Goal: Information Seeking & Learning: Check status

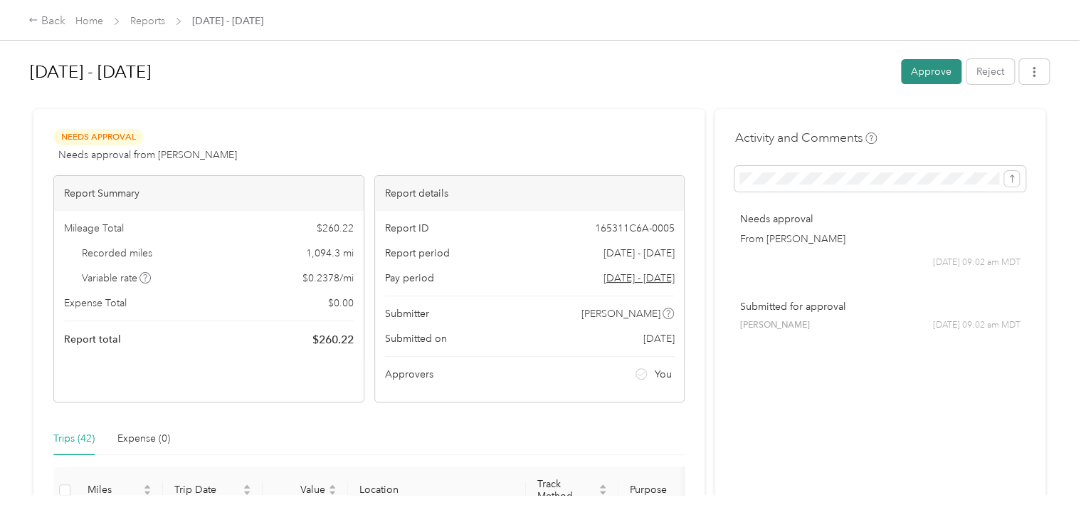
click at [931, 73] on button "Approve" at bounding box center [931, 71] width 61 height 25
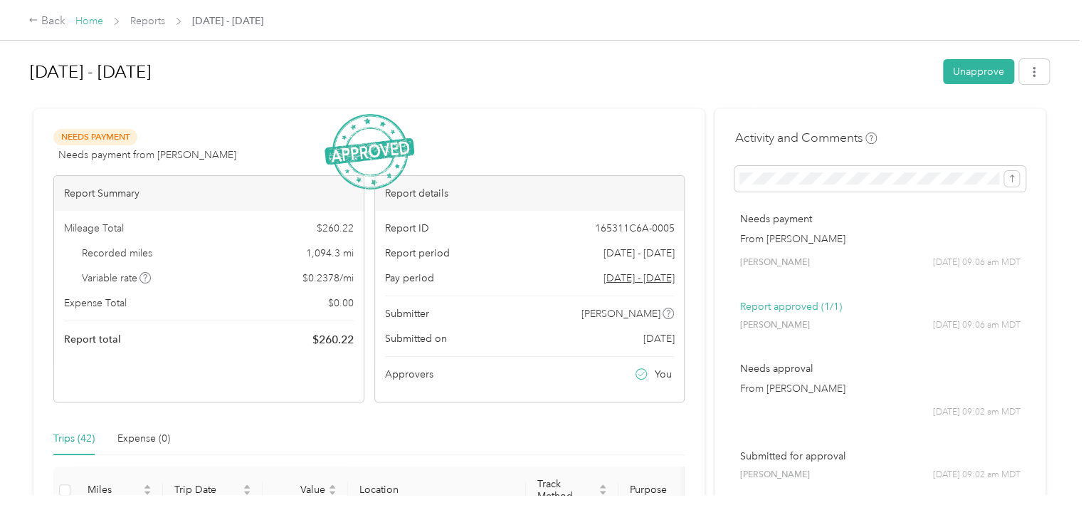
click at [85, 22] on link "Home" at bounding box center [89, 21] width 28 height 12
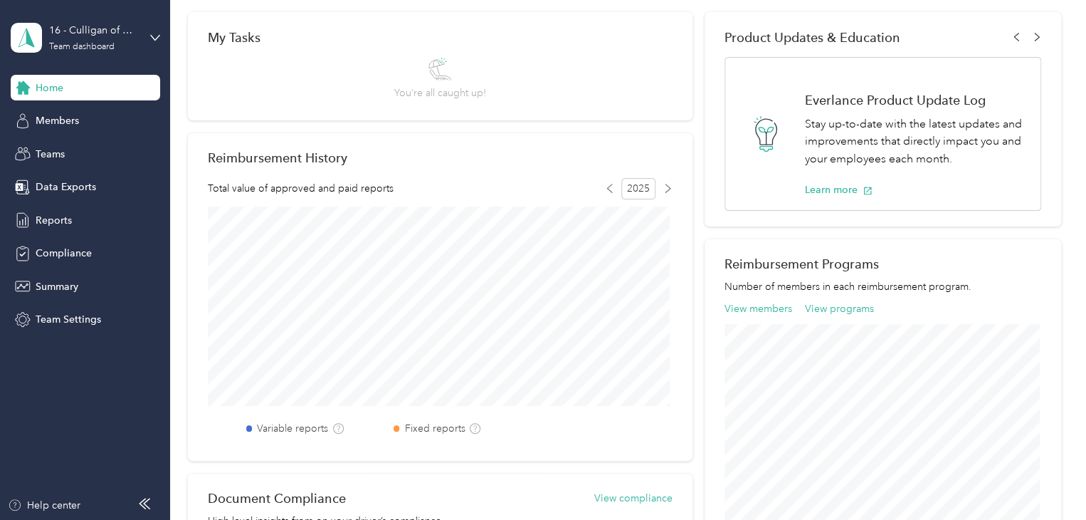
scroll to position [214, 0]
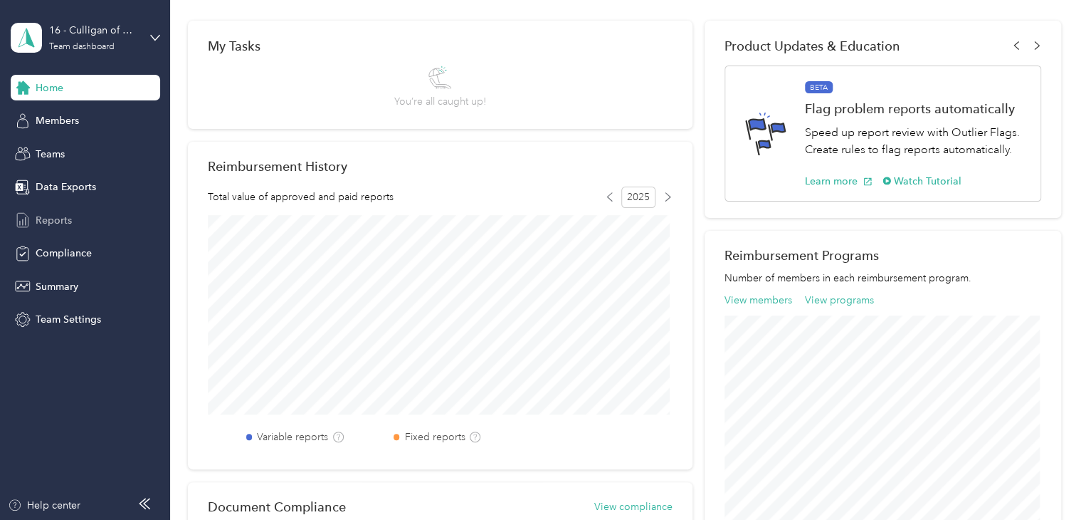
click at [49, 214] on span "Reports" at bounding box center [54, 220] width 36 height 15
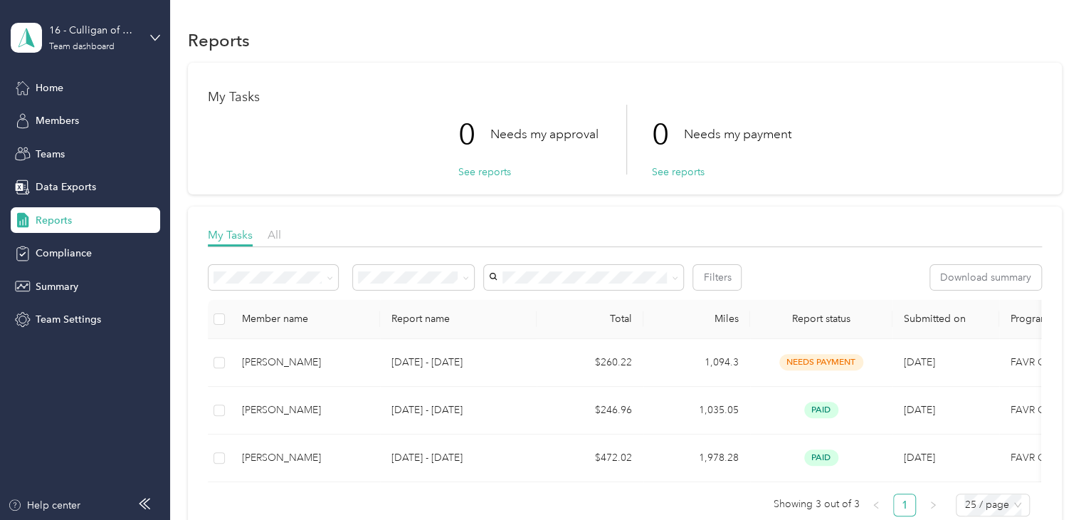
scroll to position [71, 0]
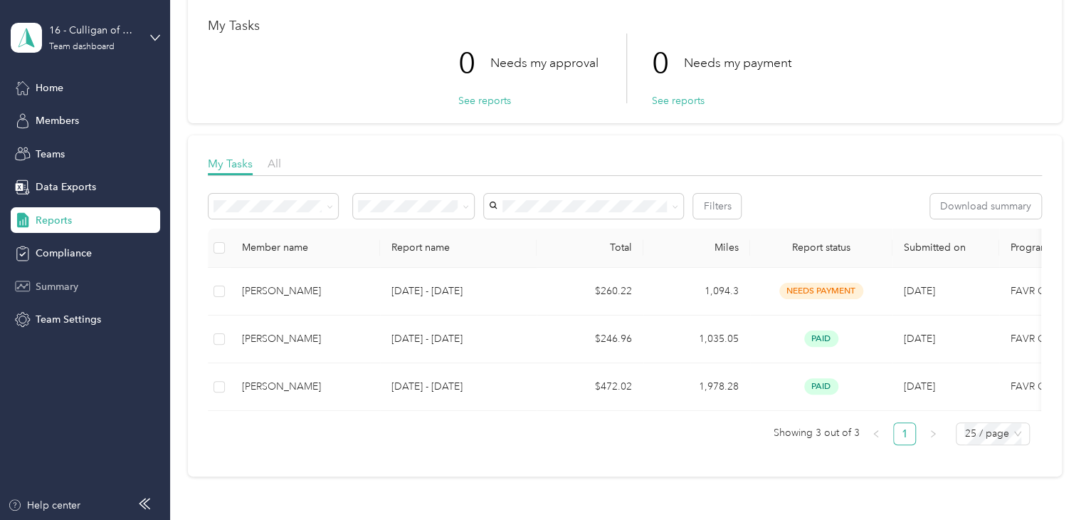
click at [53, 286] on span "Summary" at bounding box center [57, 286] width 43 height 15
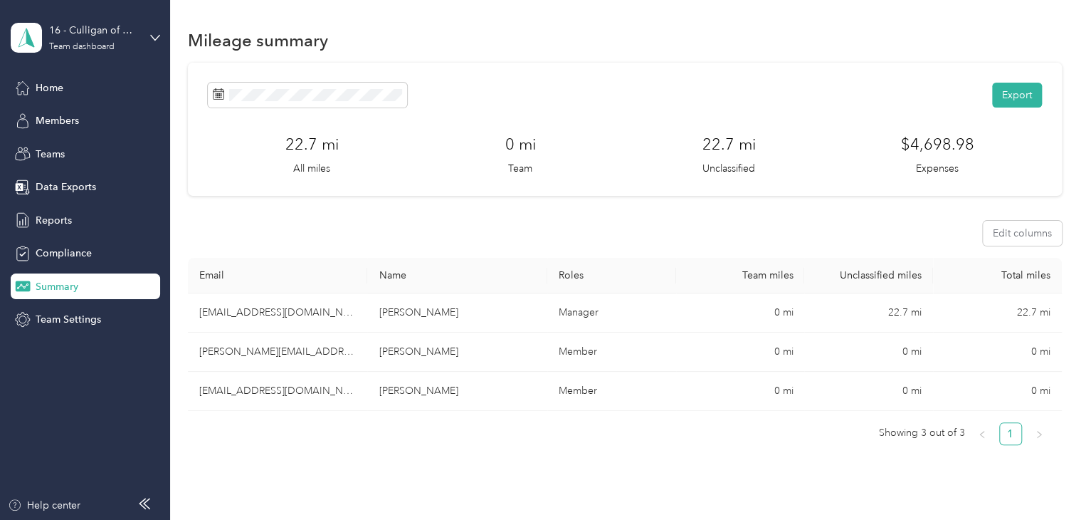
click at [81, 73] on div "16 - Culligan of Cheyenne Team dashboard Home Members Teams Data Exports Report…" at bounding box center [86, 166] width 150 height 332
click at [65, 95] on div "Home" at bounding box center [86, 88] width 150 height 26
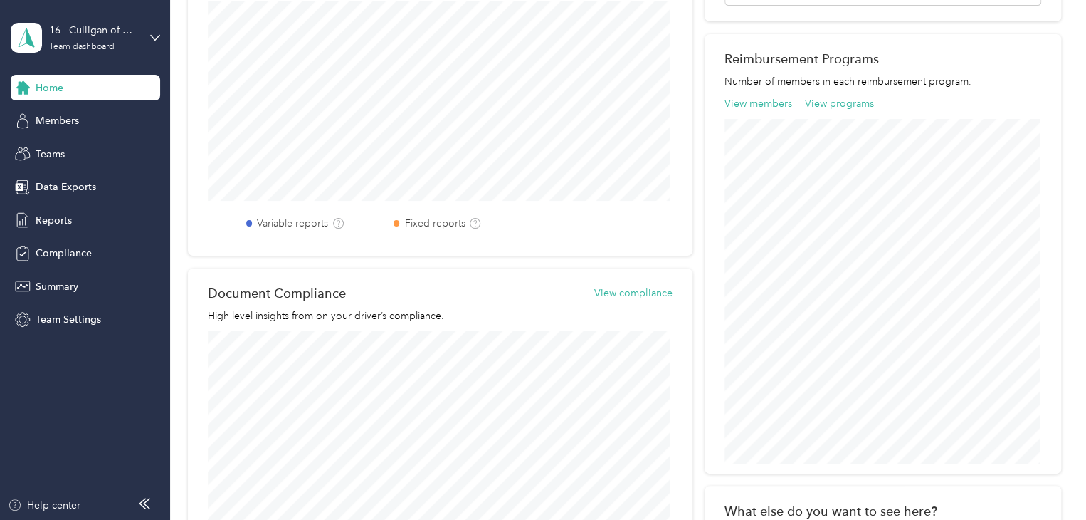
scroll to position [570, 0]
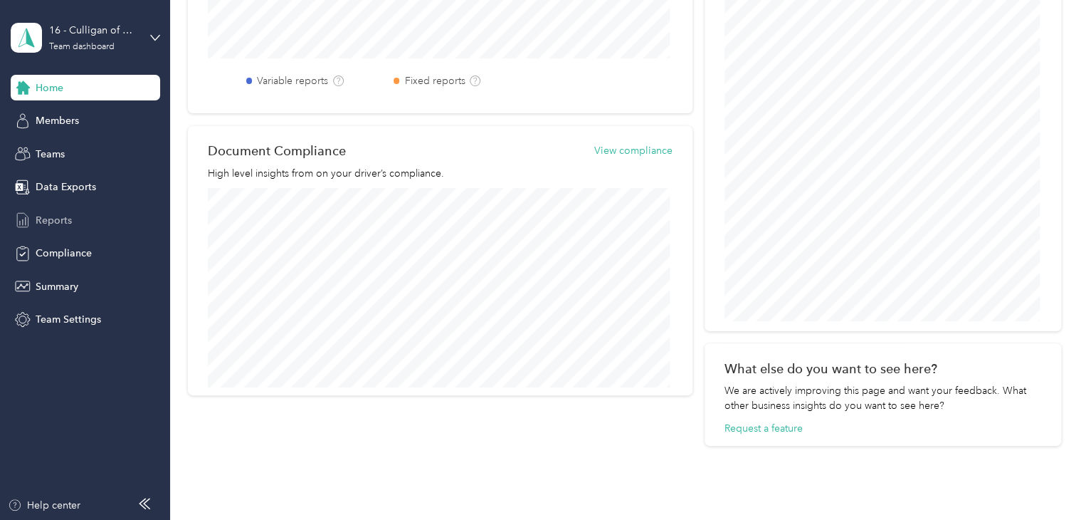
click at [56, 224] on span "Reports" at bounding box center [54, 220] width 36 height 15
